Goal: Obtain resource: Obtain resource

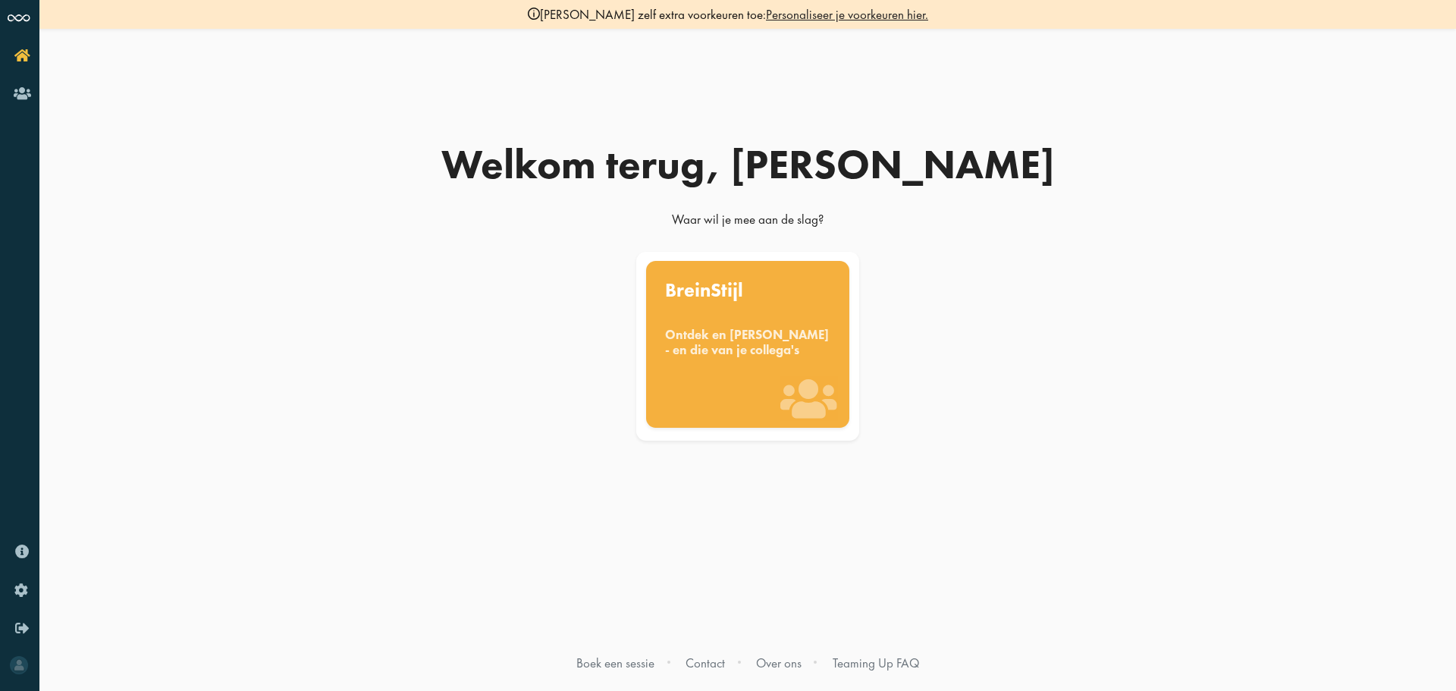
drag, startPoint x: 0, startPoint y: 0, endPoint x: 798, endPoint y: 327, distance: 862.1
click at [798, 327] on div "BreinStijl Ontdek en benut jouw denkstijl - en die van je collega's" at bounding box center [748, 344] width 204 height 167
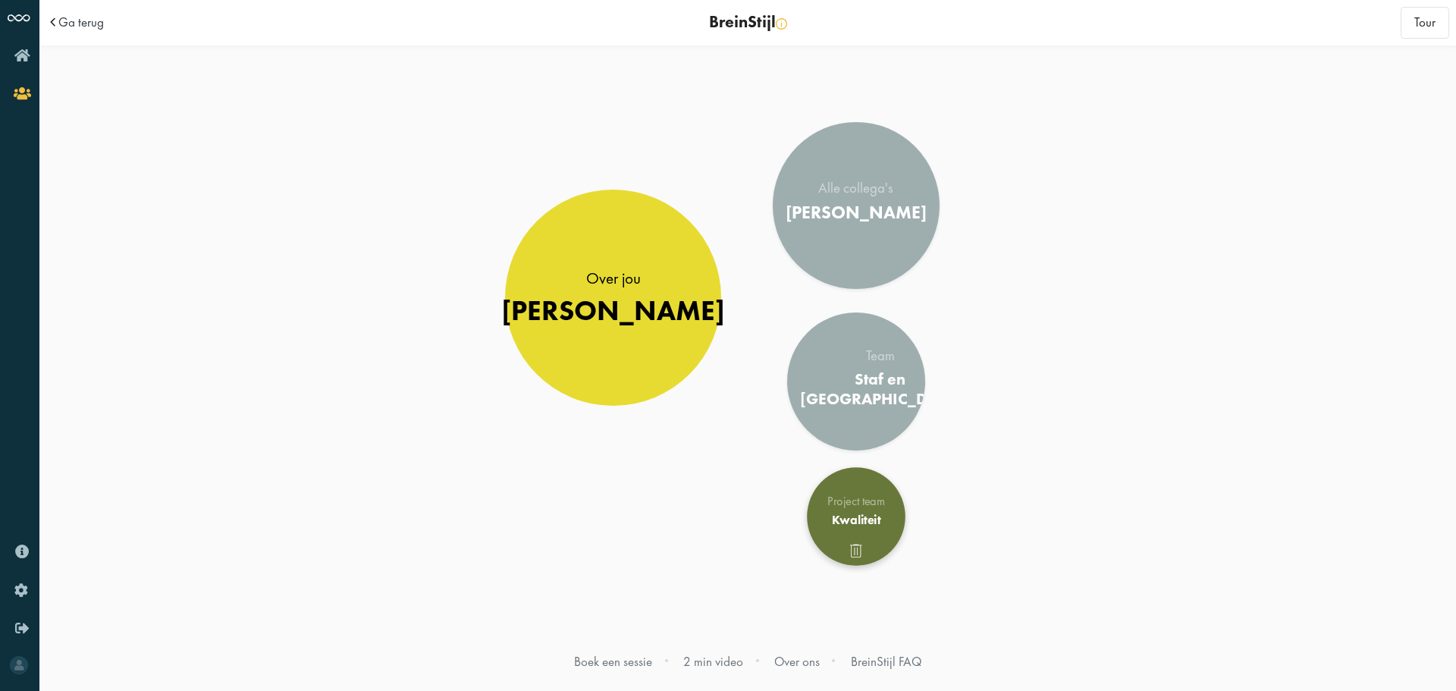
drag, startPoint x: 860, startPoint y: 511, endPoint x: 882, endPoint y: 507, distance: 22.3
click at [860, 510] on link "Project team Kwaliteit" at bounding box center [856, 516] width 99 height 99
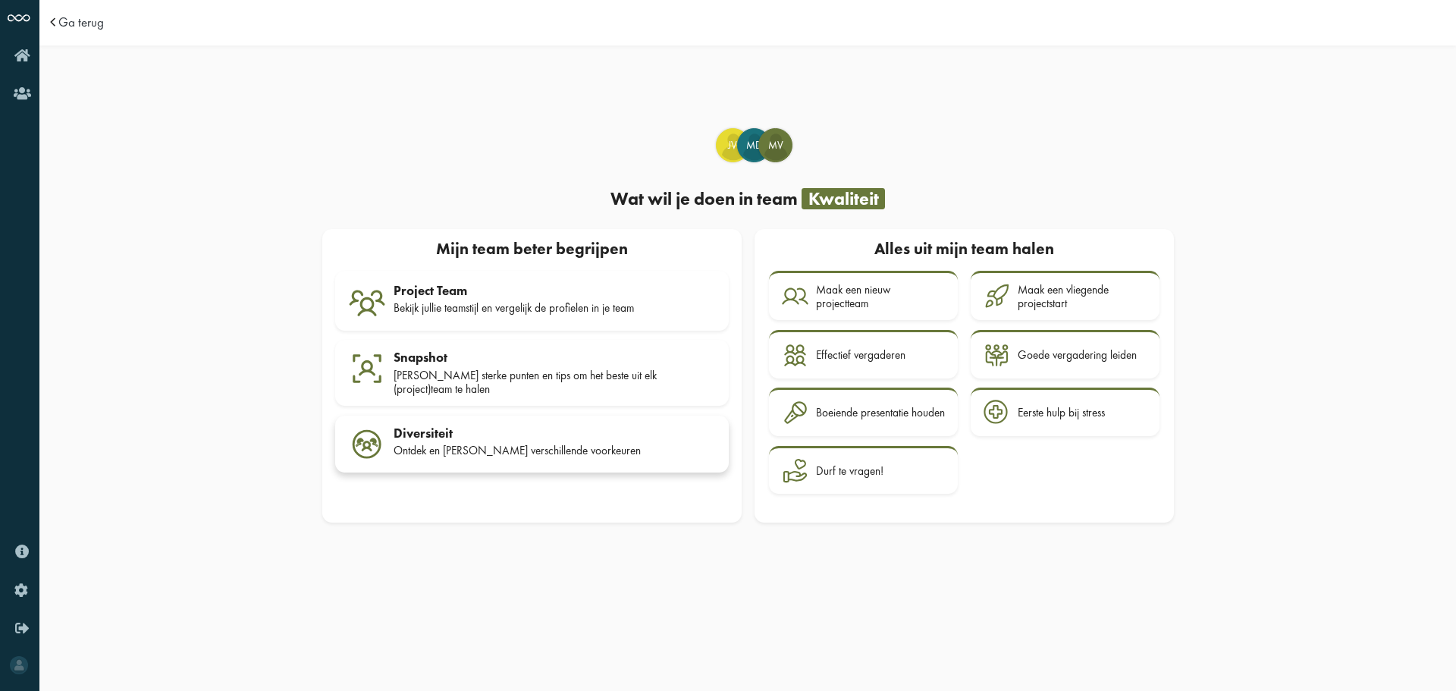
click at [441, 425] on div "Diversiteit" at bounding box center [555, 432] width 322 height 15
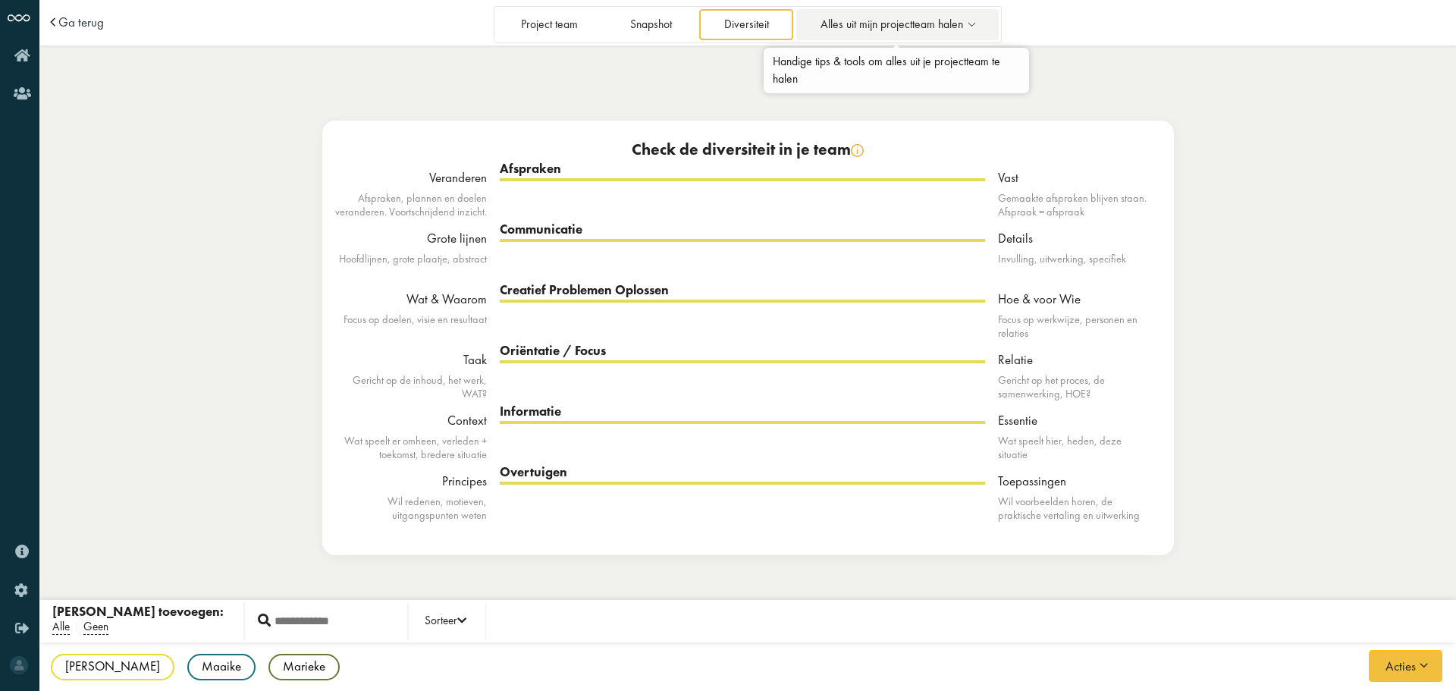
click at [969, 18] on icon at bounding box center [971, 24] width 17 height 13
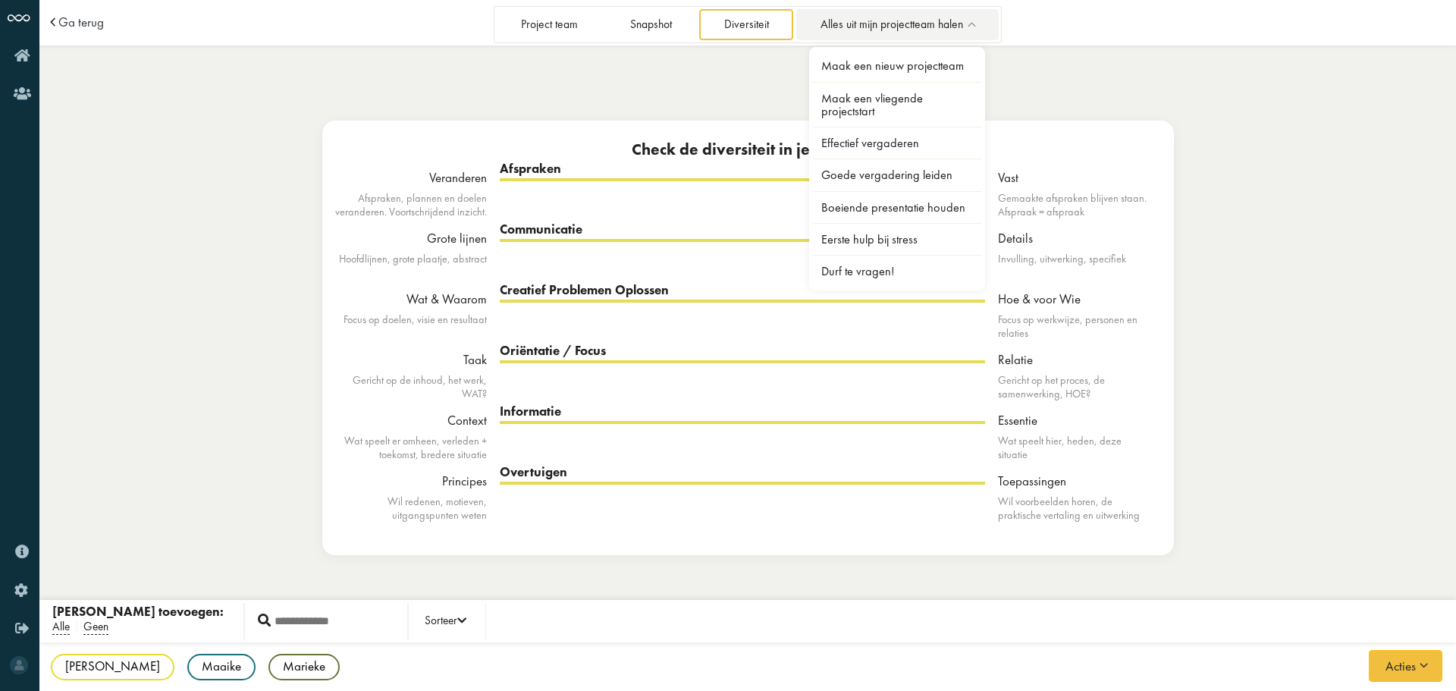
click at [969, 18] on icon at bounding box center [971, 24] width 17 height 13
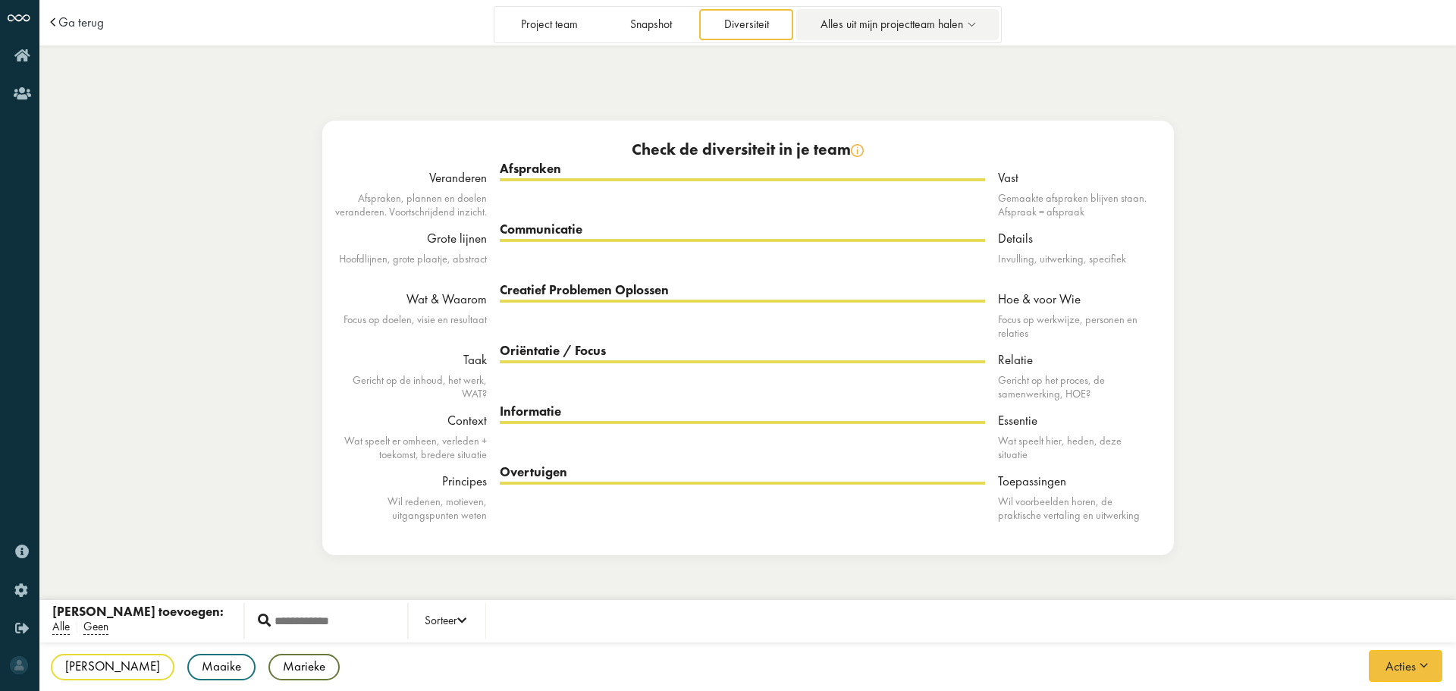
click at [969, 18] on icon at bounding box center [971, 24] width 17 height 13
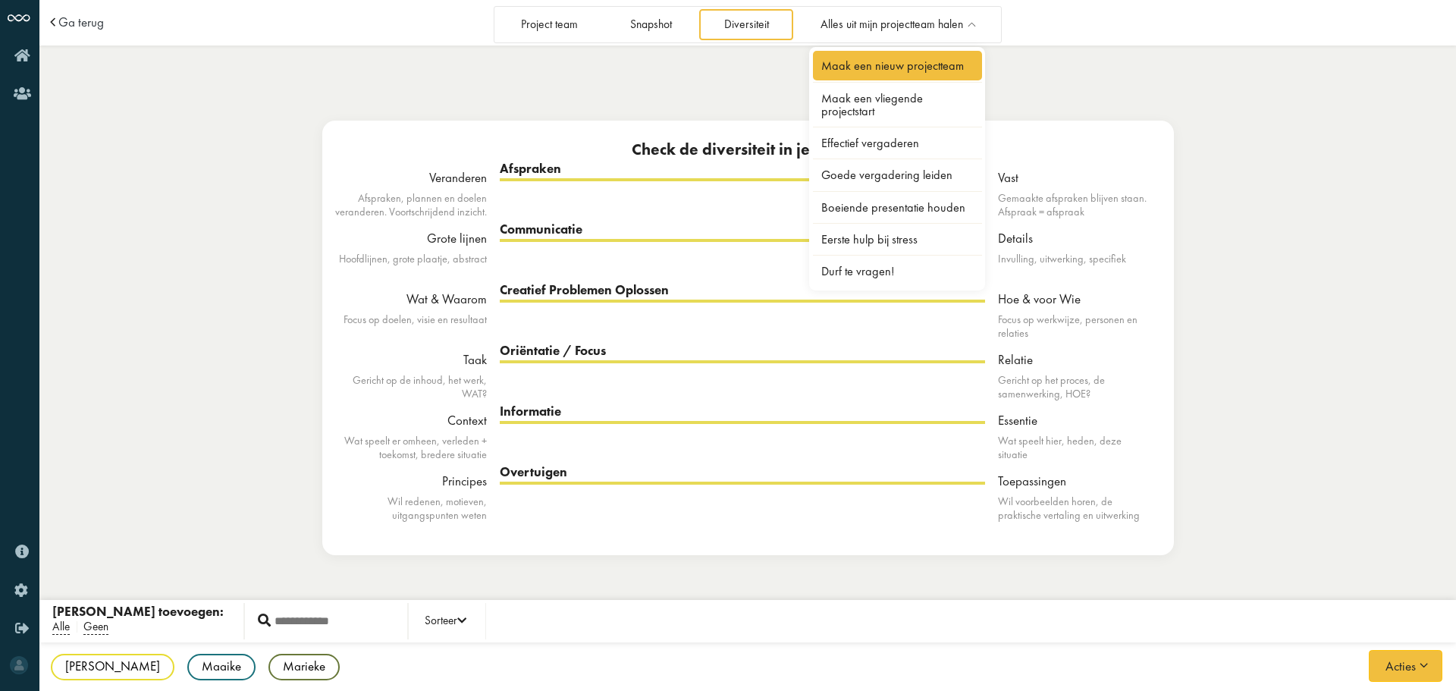
click at [902, 68] on link "Maak een nieuw projectteam" at bounding box center [898, 66] width 170 height 30
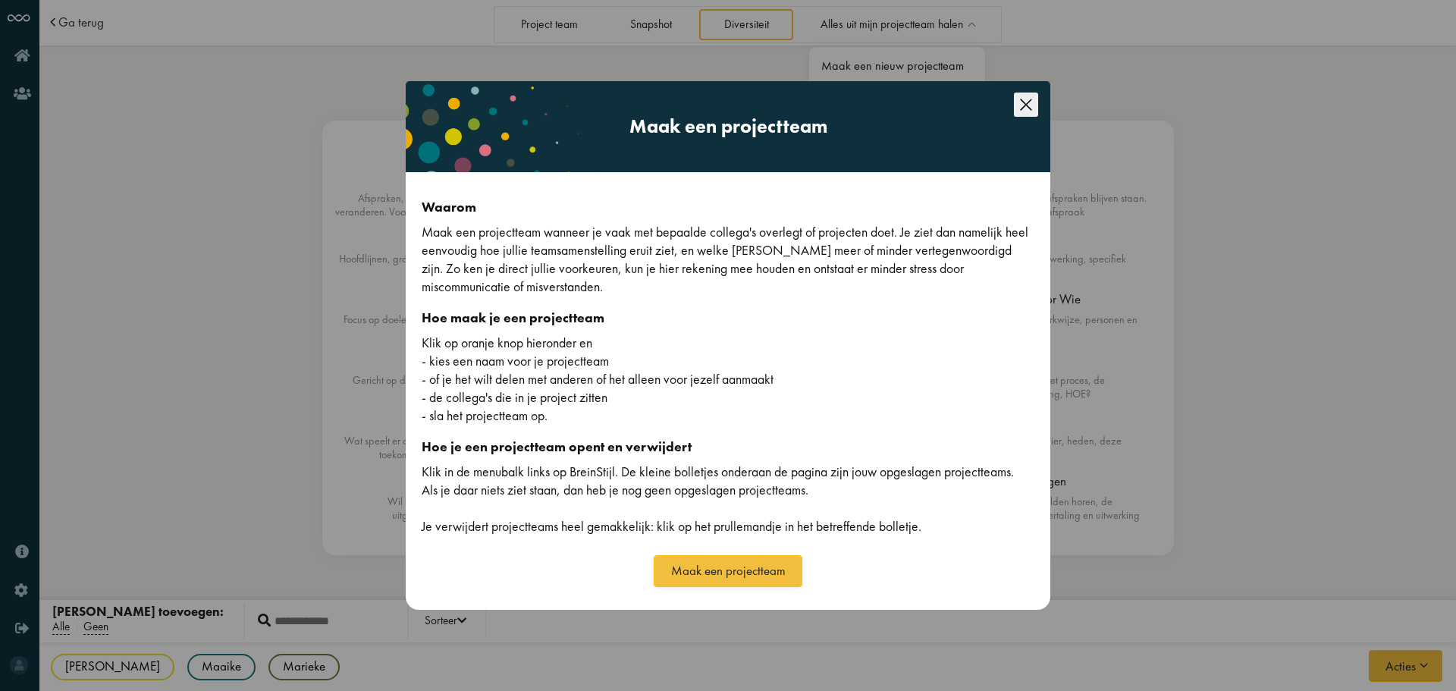
click at [1037, 111] on icon "Close this dialog" at bounding box center [1026, 105] width 24 height 24
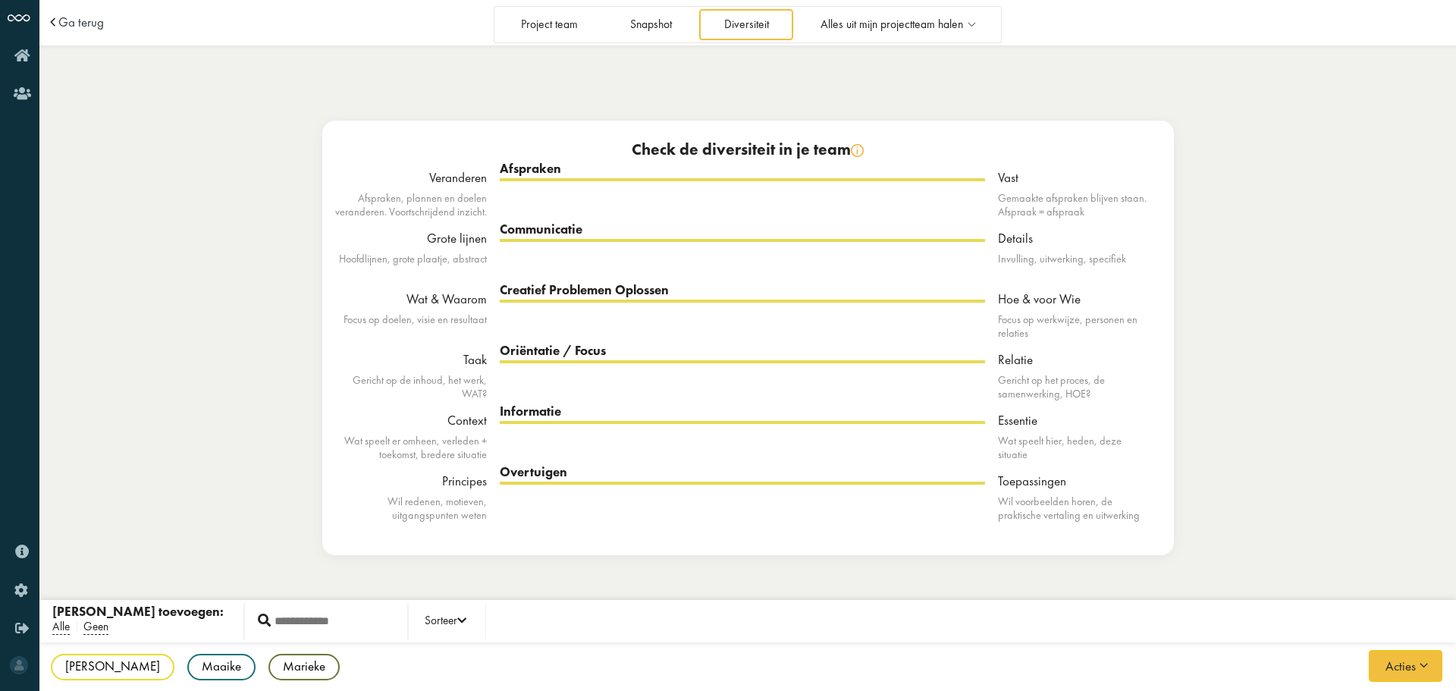
click at [1086, 47] on div "Ga terug Project team Snapshot Diversiteit Alles uit mijn projectteam halen Maa…" at bounding box center [747, 345] width 1417 height 691
click at [990, 37] on link "Alles uit mijn projectteam halen" at bounding box center [897, 24] width 203 height 31
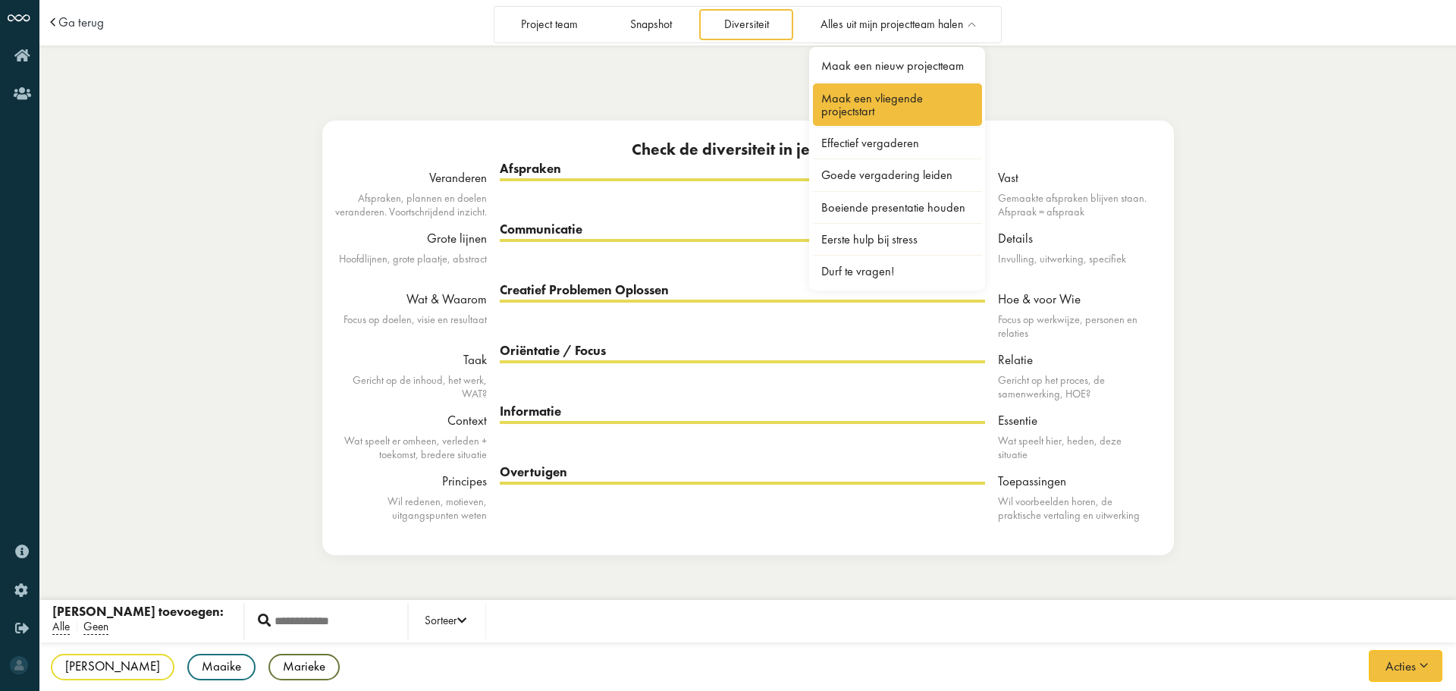
click at [936, 111] on link "Maak een vliegende projectstart" at bounding box center [898, 104] width 170 height 42
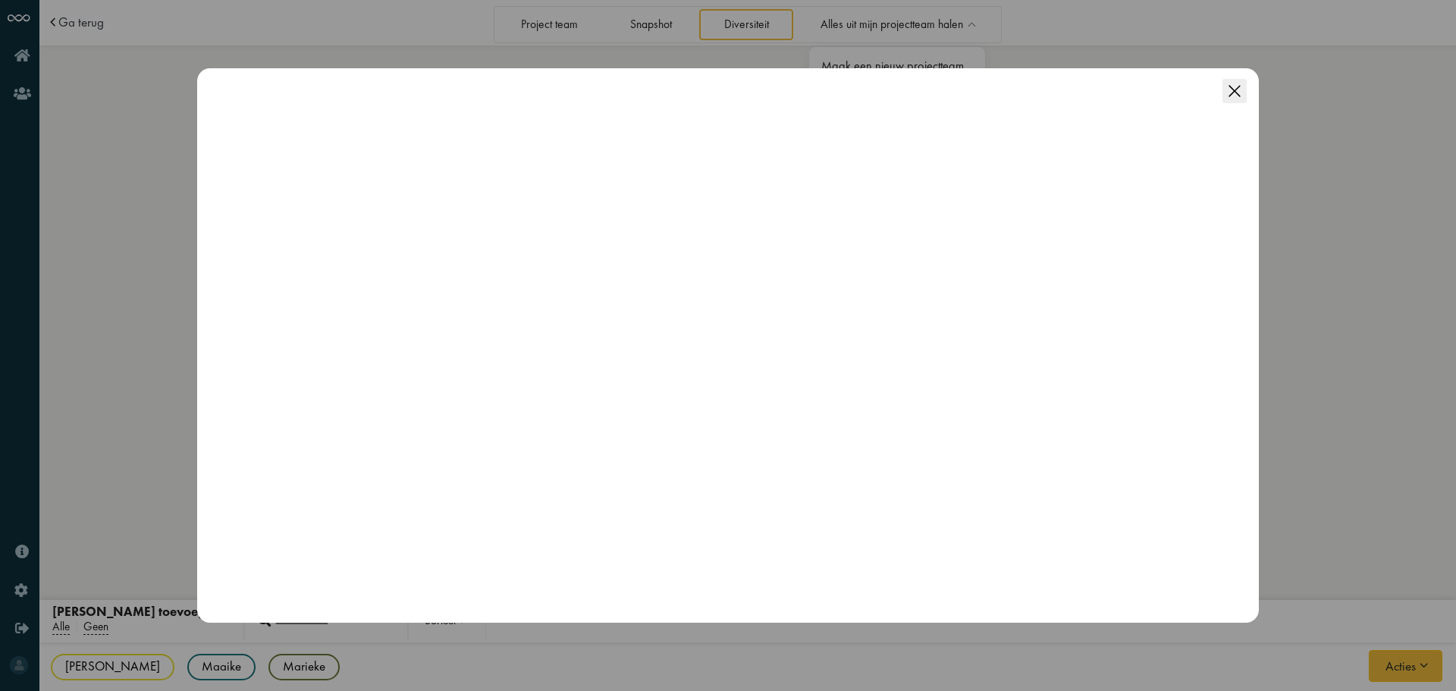
click at [1368, 268] on div "OK Cancel" at bounding box center [728, 345] width 1456 height 691
